Goal: Task Accomplishment & Management: Complete application form

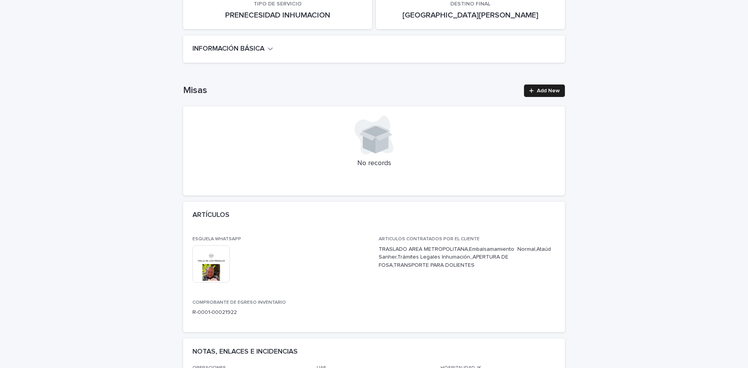
scroll to position [209, 0]
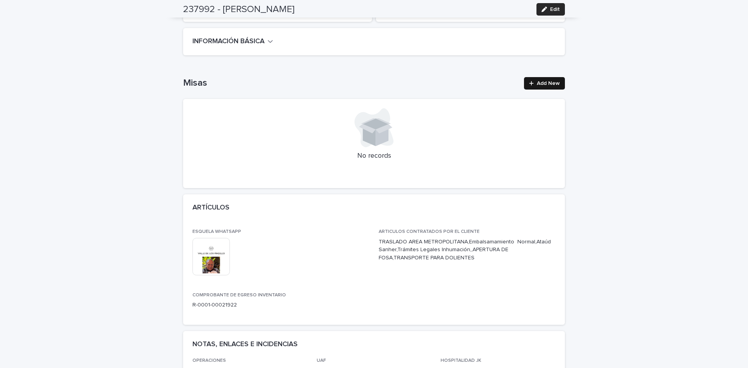
click at [551, 79] on link "Add New" at bounding box center [544, 83] width 41 height 12
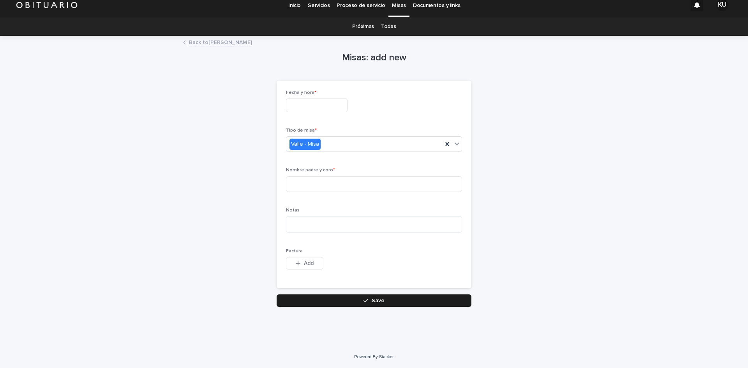
scroll to position [5, 0]
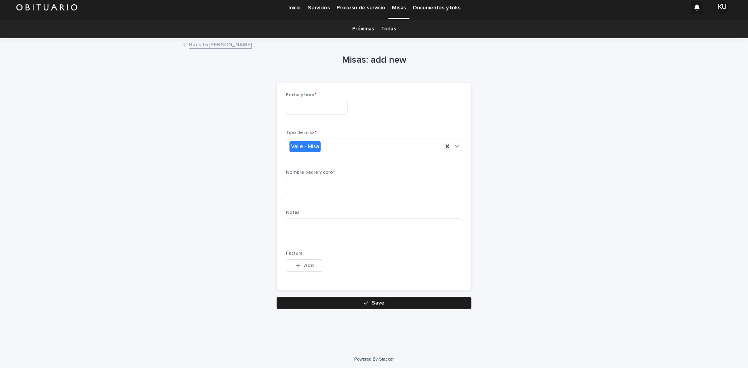
click at [329, 109] on input "text" at bounding box center [317, 108] width 62 height 14
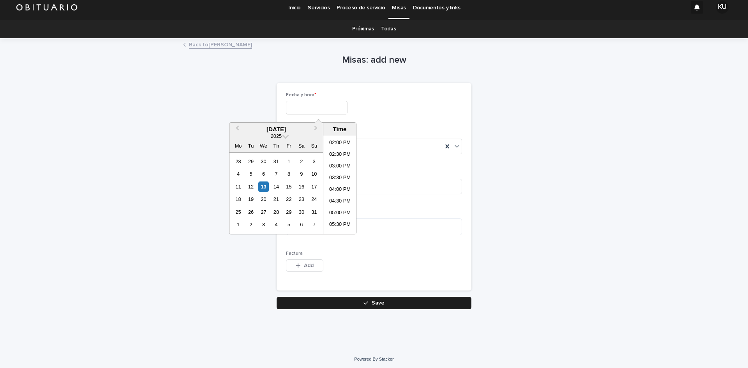
scroll to position [337, 0]
click at [344, 222] on li "06:00 PM" at bounding box center [339, 227] width 33 height 12
type input "**********"
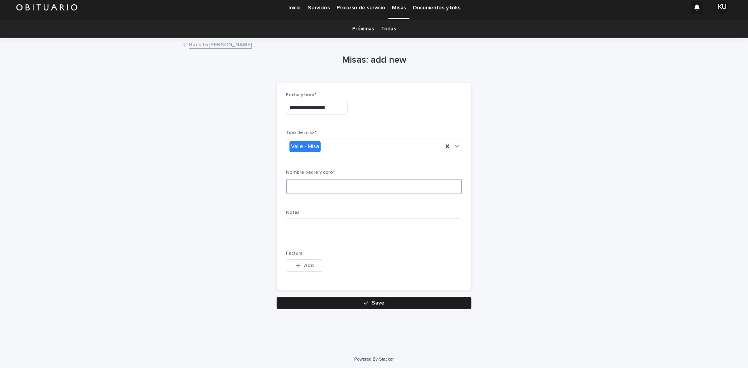
click at [357, 189] on input at bounding box center [374, 187] width 176 height 16
type input "*"
type input "**********"
click at [337, 301] on button "Save" at bounding box center [374, 303] width 195 height 12
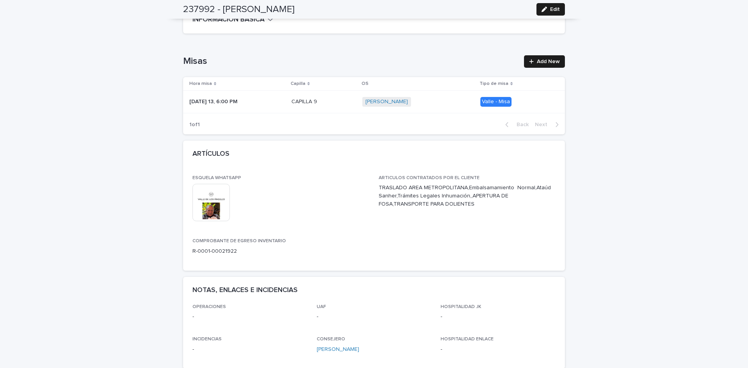
scroll to position [216, 0]
